Goal: Download file/media

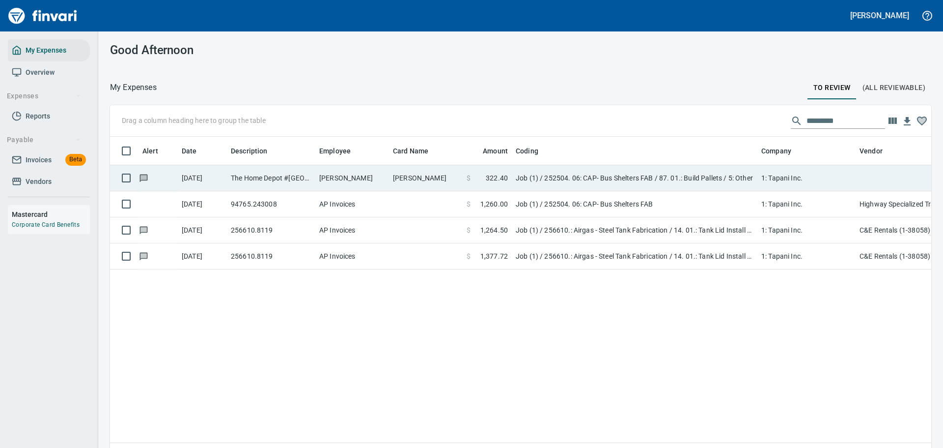
scroll to position [325, 799]
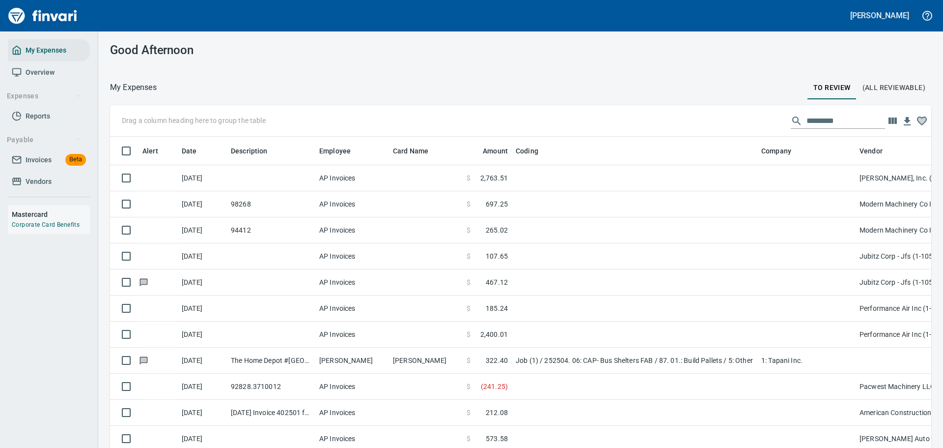
click at [807, 119] on input "text" at bounding box center [846, 121] width 79 height 16
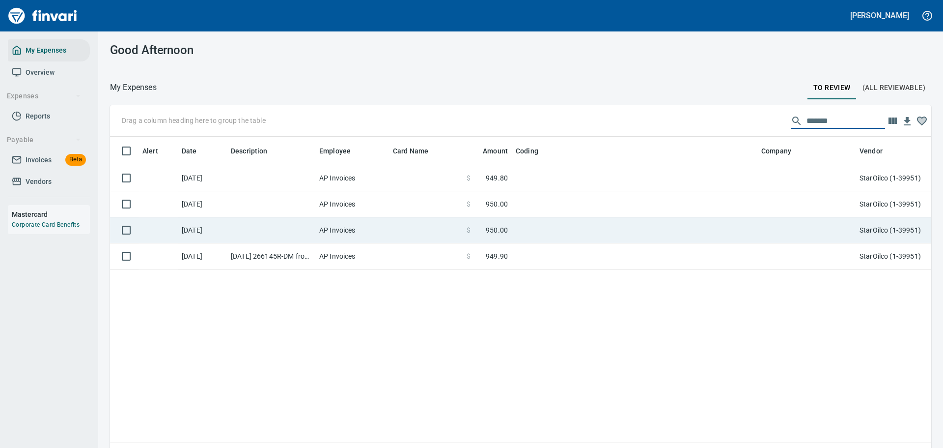
type input "*******"
click at [681, 226] on td at bounding box center [635, 230] width 246 height 26
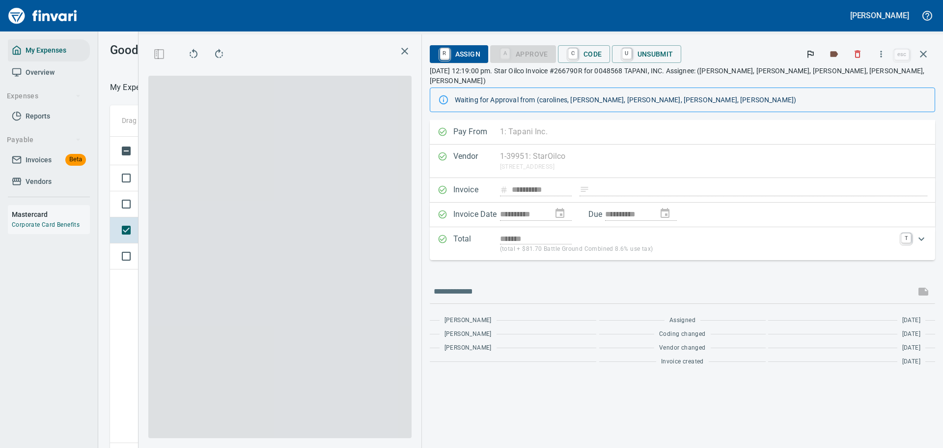
scroll to position [325, 561]
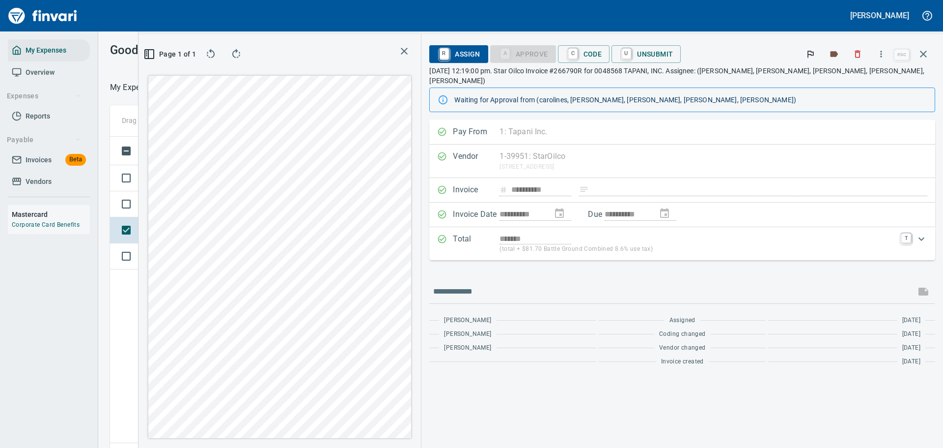
click at [922, 56] on icon "button" at bounding box center [923, 54] width 7 height 7
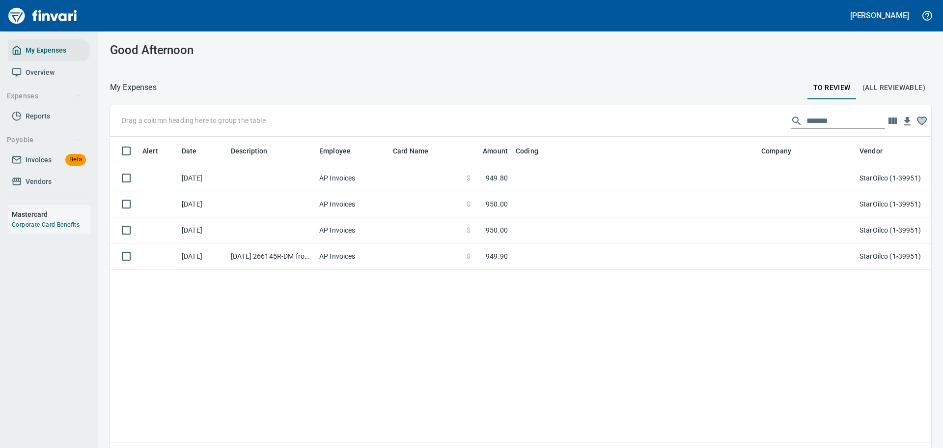
scroll to position [1, 1]
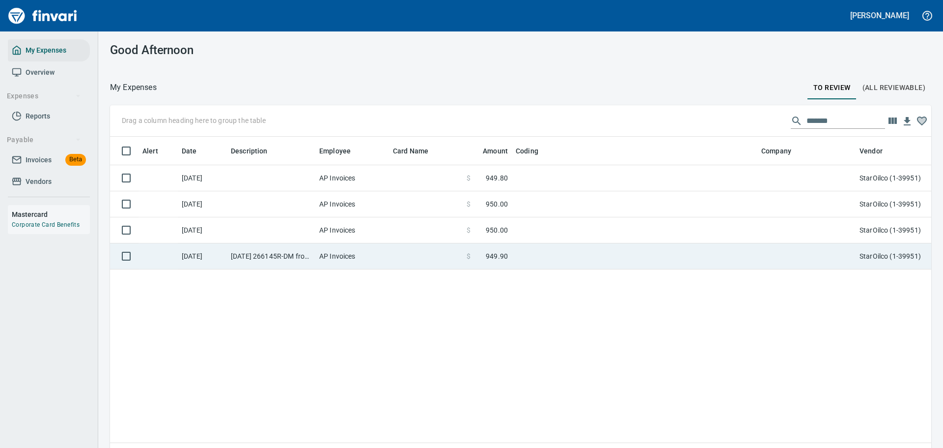
click at [555, 252] on td at bounding box center [635, 256] width 246 height 26
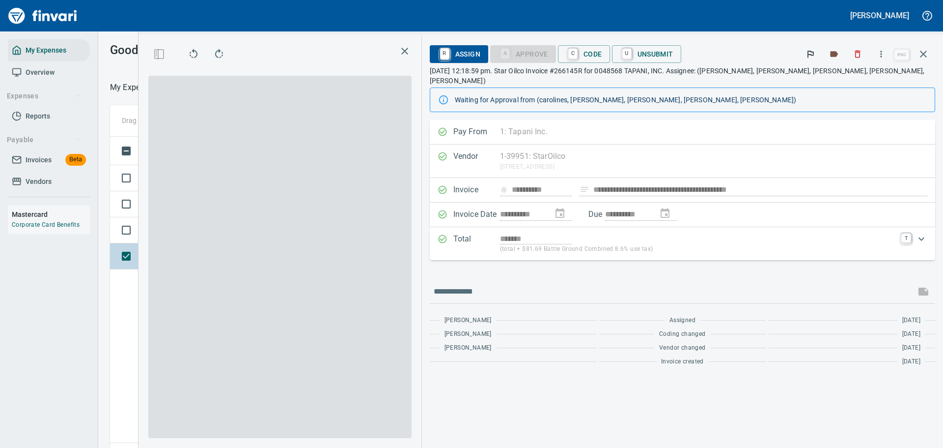
scroll to position [325, 561]
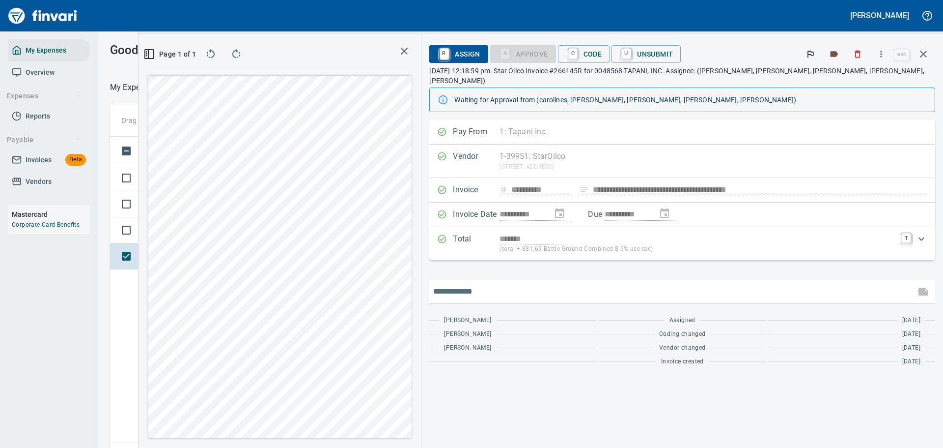
click at [553, 284] on input "text" at bounding box center [672, 292] width 479 height 16
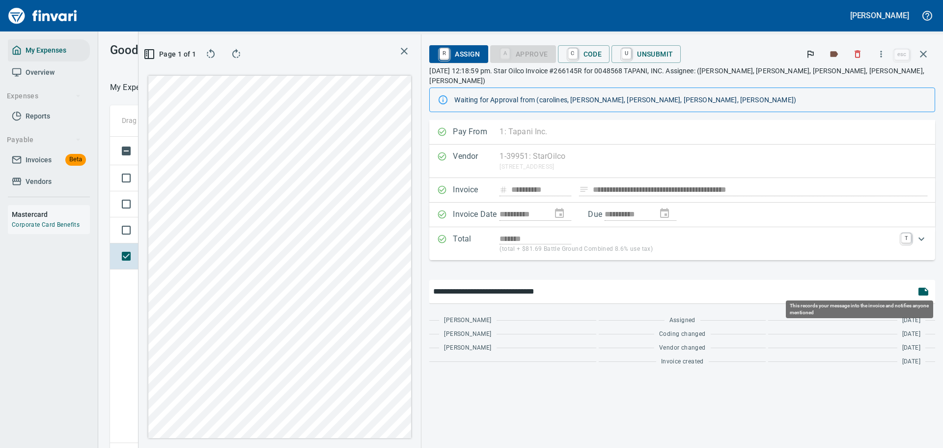
type input "**********"
click at [921, 287] on button "button" at bounding box center [924, 292] width 24 height 24
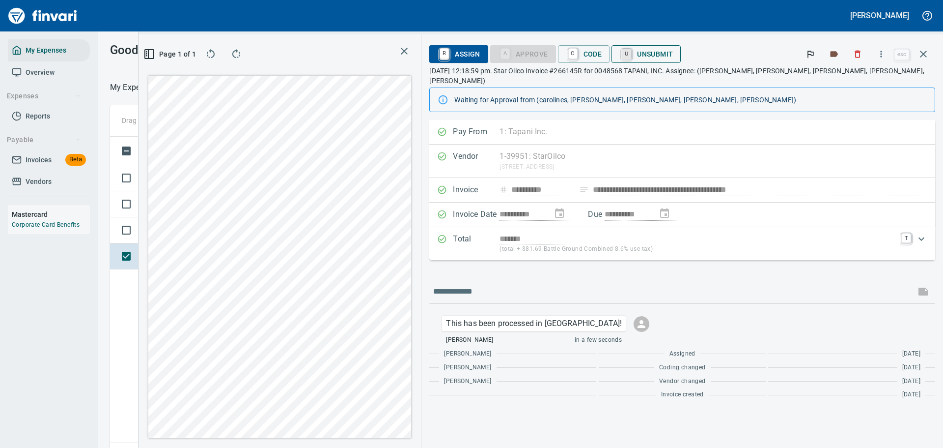
click at [631, 51] on link "U" at bounding box center [626, 54] width 9 height 11
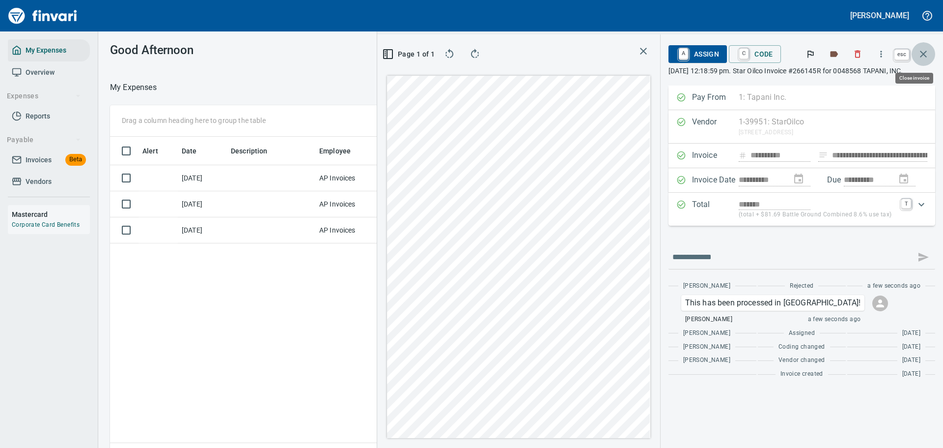
click at [928, 53] on icon "button" at bounding box center [924, 54] width 12 height 12
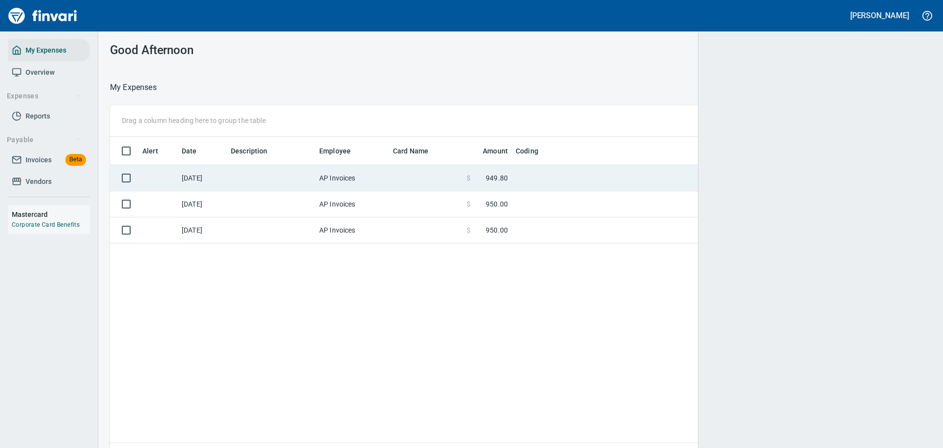
scroll to position [325, 805]
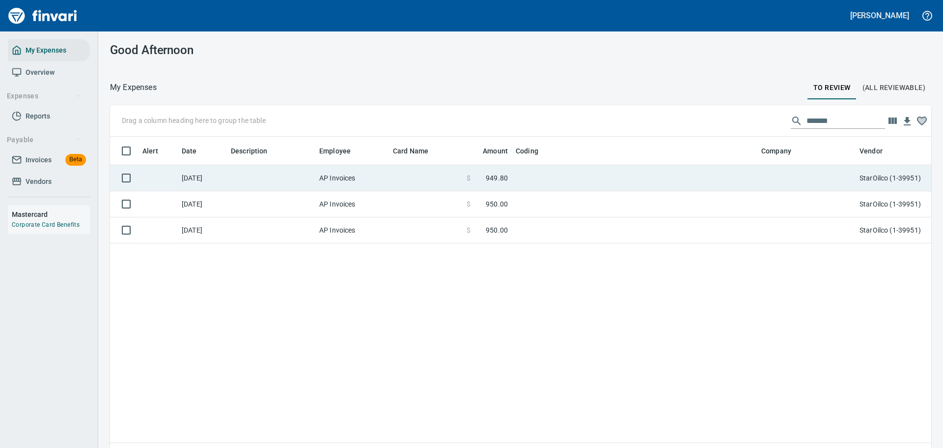
click at [344, 176] on td "AP Invoices" at bounding box center [352, 178] width 74 height 26
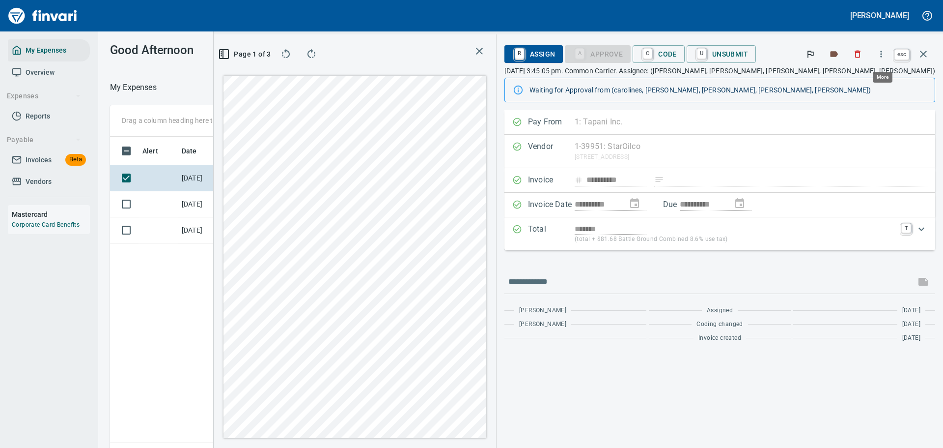
scroll to position [325, 561]
drag, startPoint x: 922, startPoint y: 53, endPoint x: 901, endPoint y: 71, distance: 28.2
click at [922, 52] on icon "button" at bounding box center [923, 54] width 7 height 7
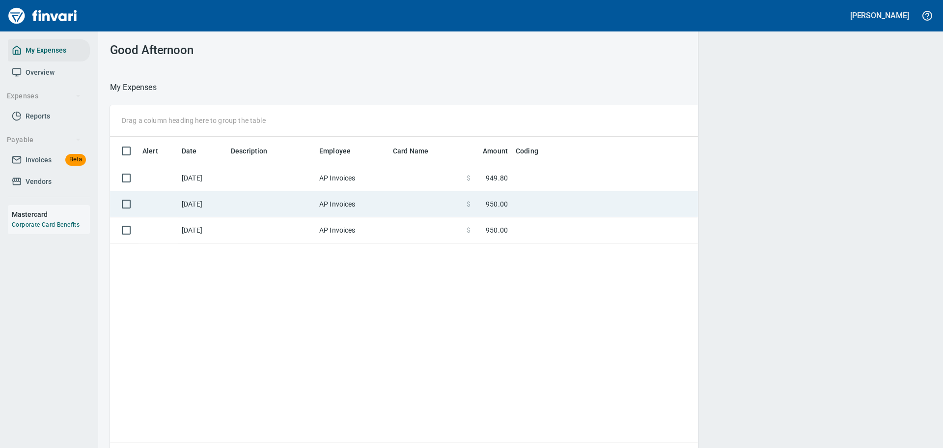
scroll to position [325, 807]
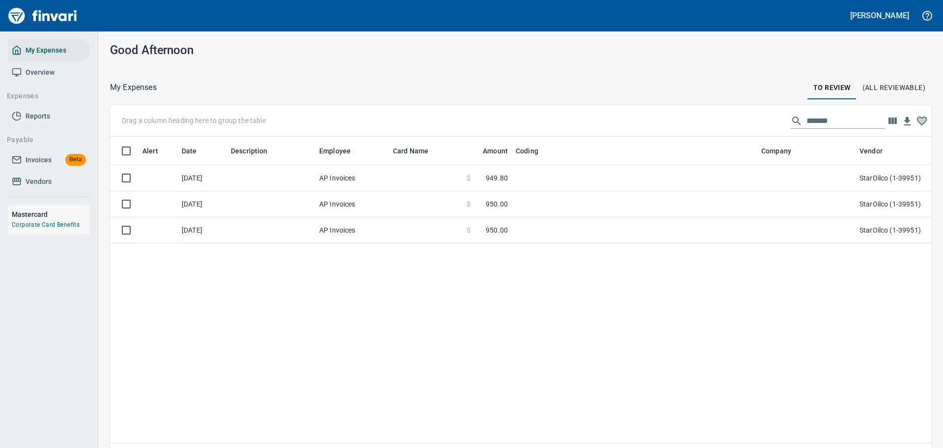
click at [819, 120] on input "*******" at bounding box center [846, 121] width 79 height 16
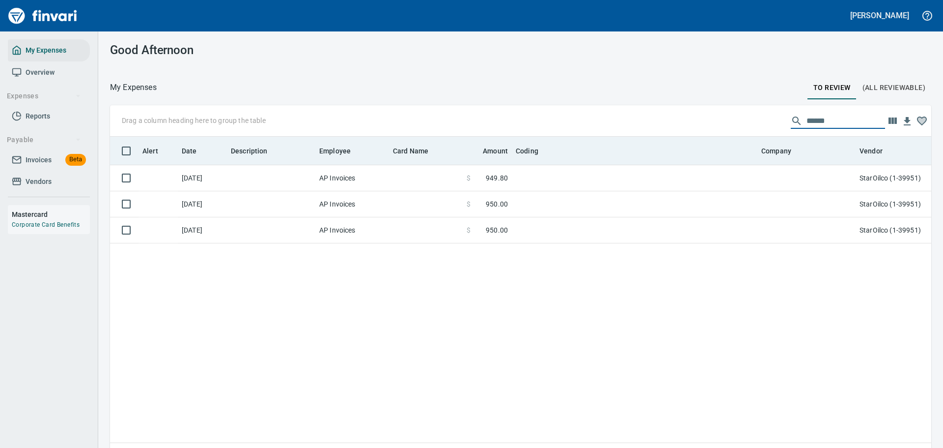
type input "*******"
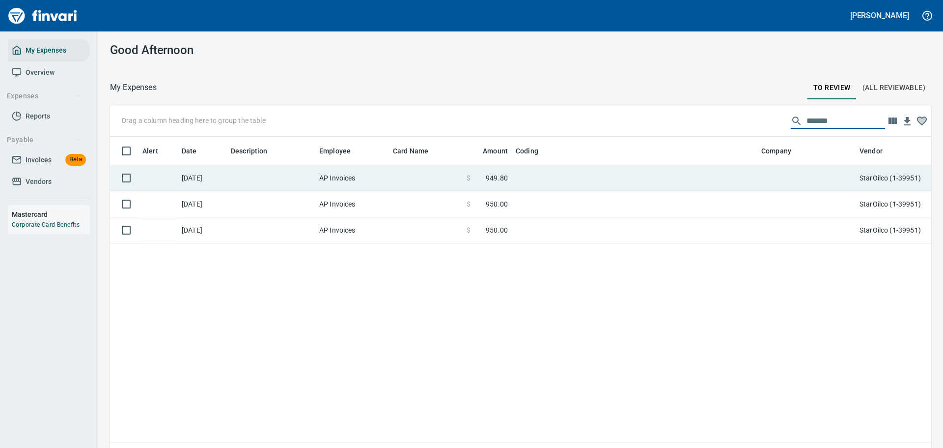
click at [579, 184] on td at bounding box center [635, 178] width 246 height 26
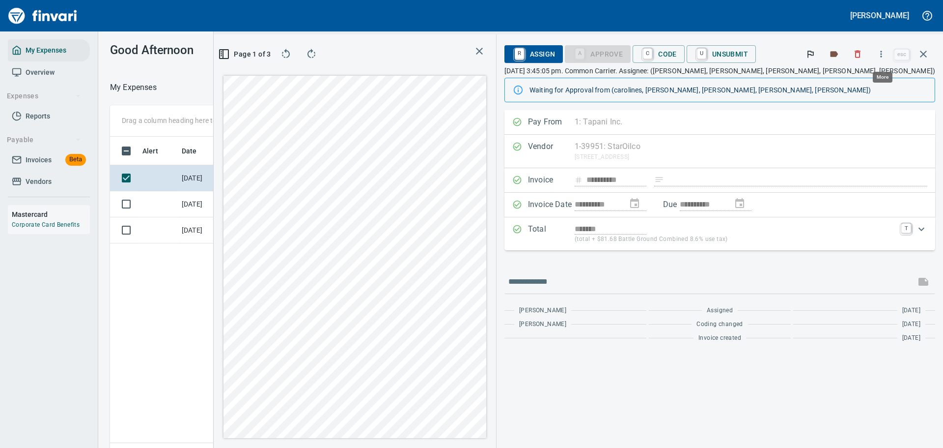
scroll to position [325, 561]
click at [873, 51] on button "button" at bounding box center [882, 54] width 22 height 22
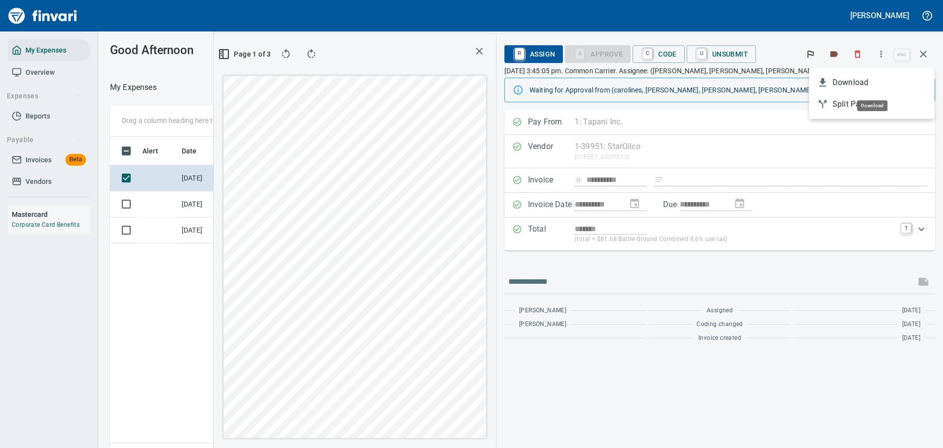
click at [858, 78] on span "Download" at bounding box center [880, 83] width 94 height 12
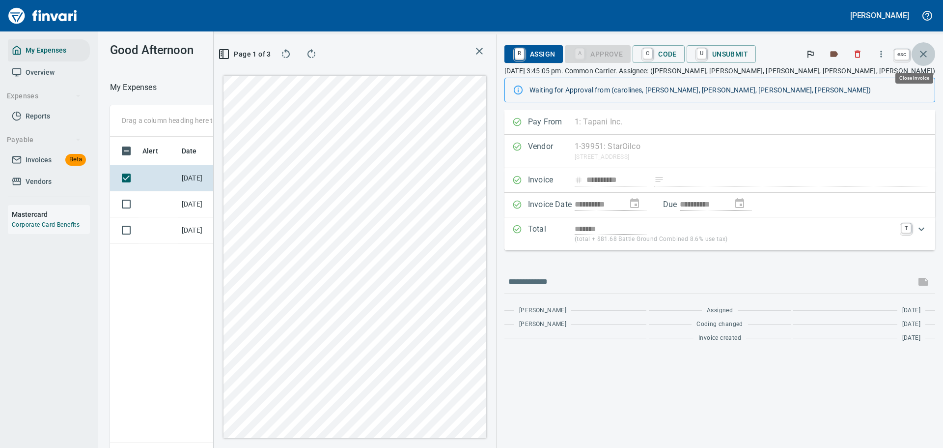
click at [921, 52] on icon "button" at bounding box center [923, 54] width 7 height 7
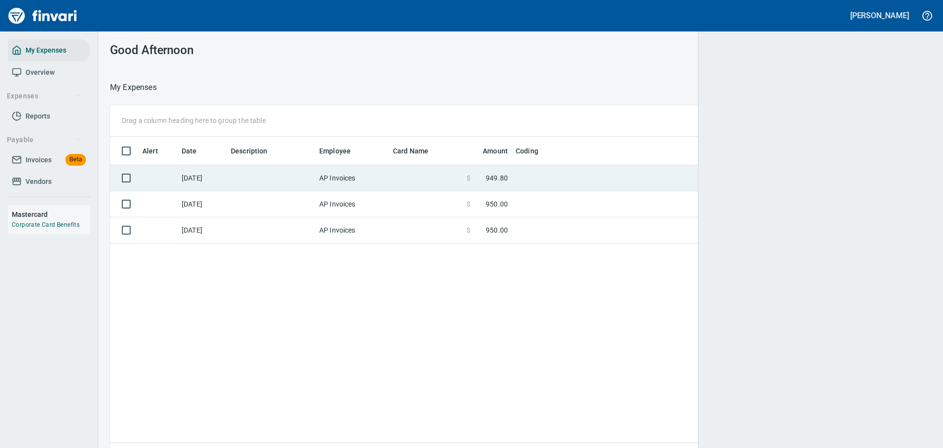
scroll to position [1, 1]
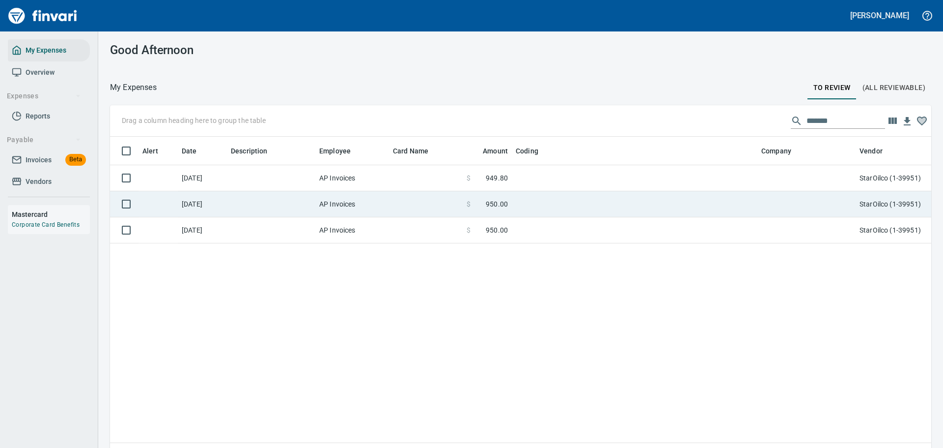
click at [508, 206] on span "950.00" at bounding box center [497, 204] width 22 height 10
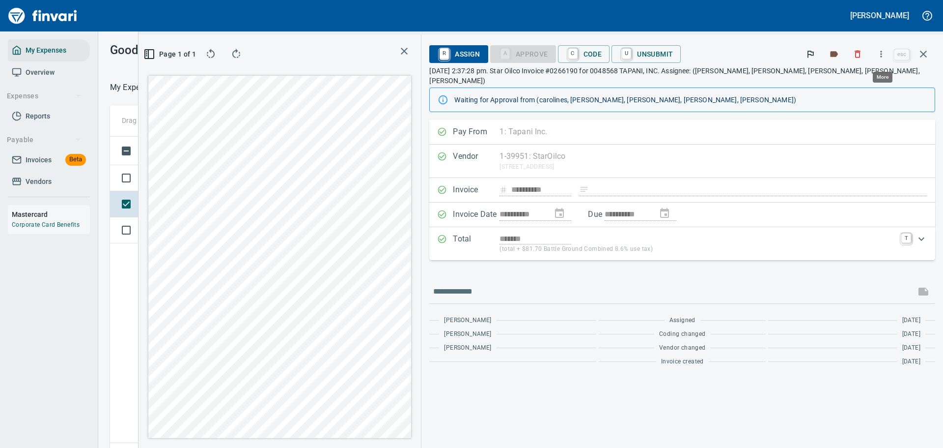
scroll to position [325, 561]
click at [880, 49] on icon "button" at bounding box center [882, 54] width 10 height 10
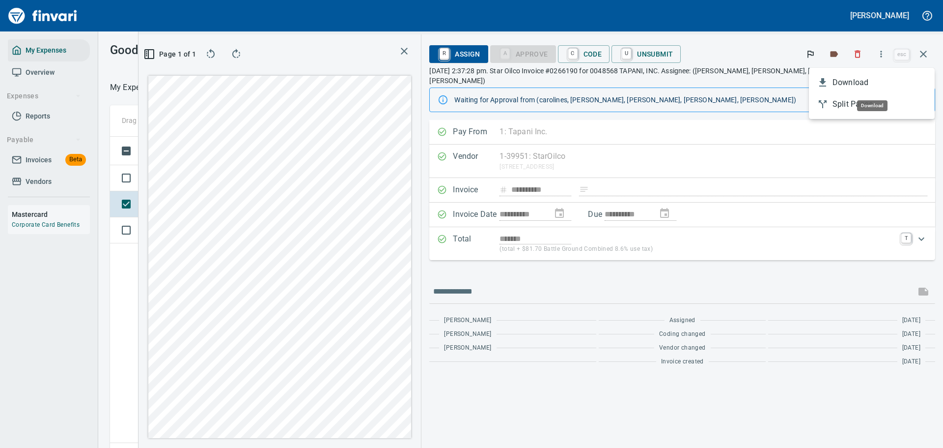
click at [845, 86] on span "Download" at bounding box center [880, 83] width 94 height 12
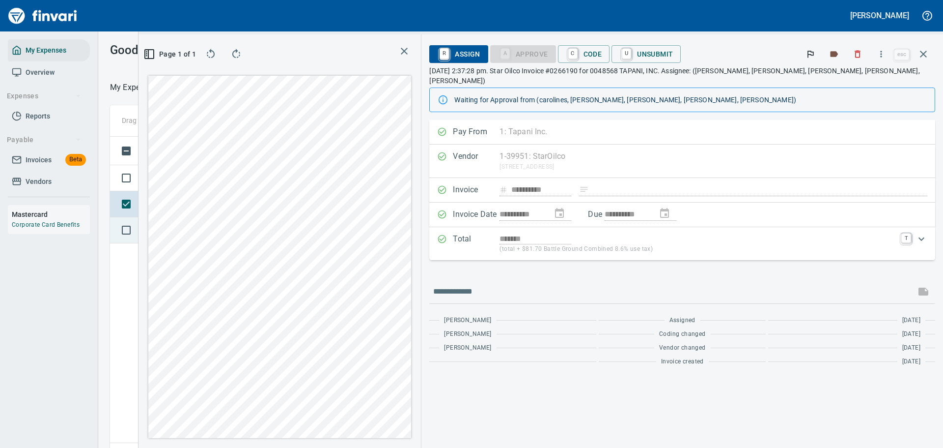
click at [194, 227] on td "[DATE]" at bounding box center [202, 230] width 49 height 26
click at [882, 53] on icon "button" at bounding box center [882, 54] width 10 height 10
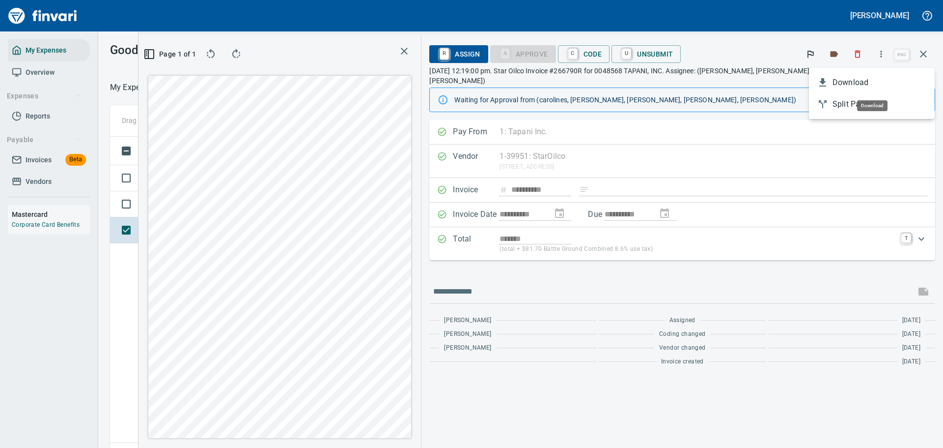
click at [871, 76] on li "Download" at bounding box center [872, 83] width 126 height 22
